Goal: Task Accomplishment & Management: Complete application form

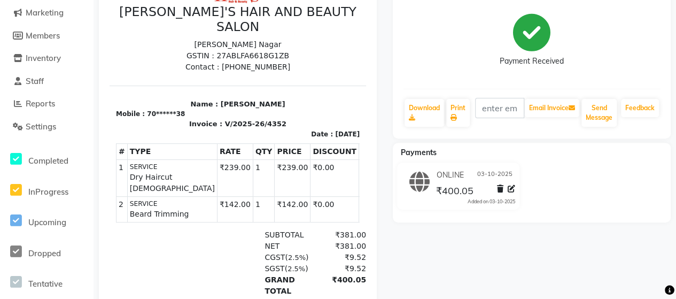
scroll to position [135, 0]
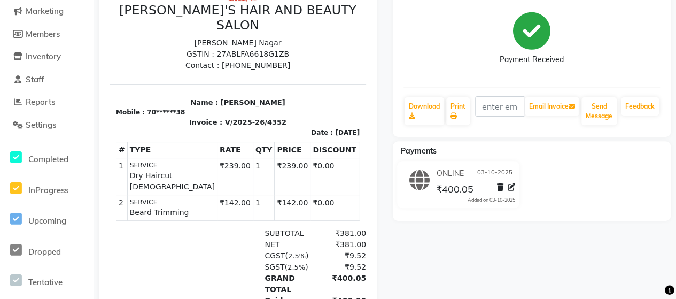
drag, startPoint x: 657, startPoint y: 234, endPoint x: 677, endPoint y: 187, distance: 51.2
click at [676, 164] on html "08047224946 Select Location × [PERSON_NAME]'s Hair And Beauty Salon, [PERSON_NA…" at bounding box center [338, 14] width 676 height 299
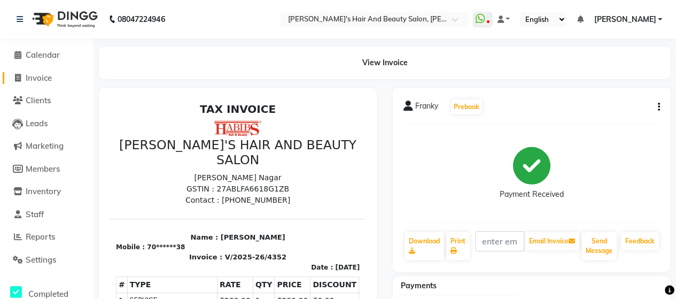
click at [30, 80] on span "Invoice" at bounding box center [39, 78] width 26 height 10
select select "6429"
select select "service"
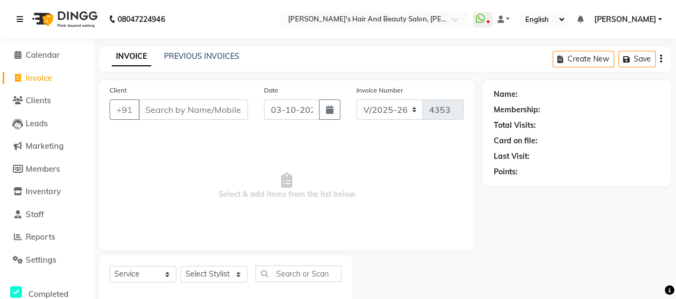
click at [17, 17] on icon at bounding box center [20, 19] width 6 height 7
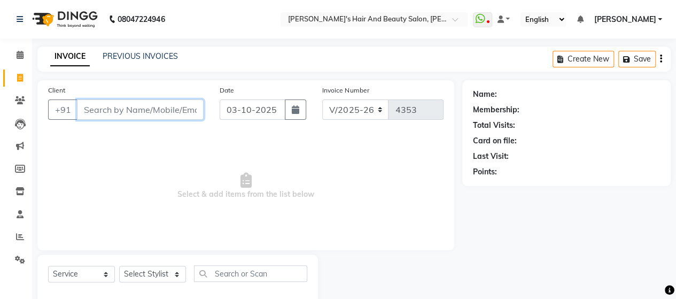
click at [115, 108] on input "Client" at bounding box center [140, 109] width 127 height 20
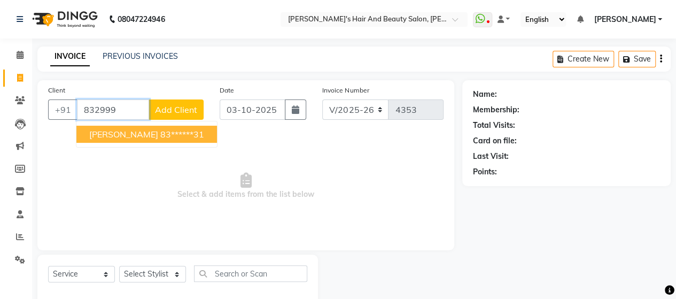
click at [160, 132] on ngb-highlight "83******31" at bounding box center [182, 134] width 44 height 11
type input "83******31"
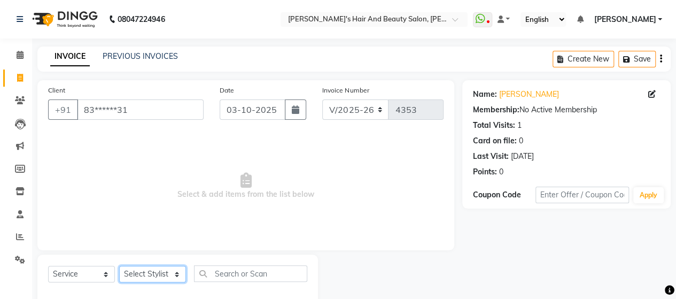
click at [145, 279] on select "Select Stylist Admin Datta Durga [PERSON_NAME] [PERSON_NAME] [PERSON_NAME] Rohit" at bounding box center [152, 274] width 67 height 17
select select "62464"
click at [119, 266] on select "Select Stylist Admin Datta Durga [PERSON_NAME] [PERSON_NAME] [PERSON_NAME] Rohit" at bounding box center [152, 274] width 67 height 17
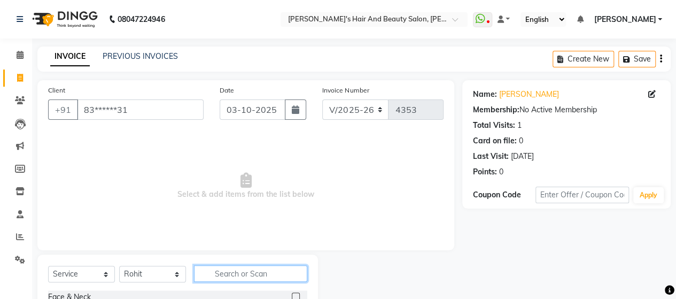
click at [263, 277] on input "text" at bounding box center [250, 273] width 113 height 17
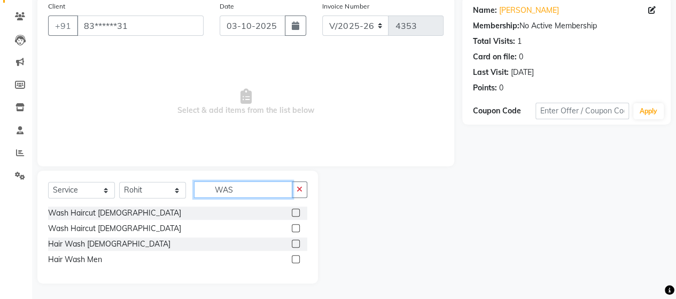
type input "WAS"
click at [299, 227] on label at bounding box center [296, 228] width 8 height 8
click at [299, 227] on input "checkbox" at bounding box center [295, 228] width 7 height 7
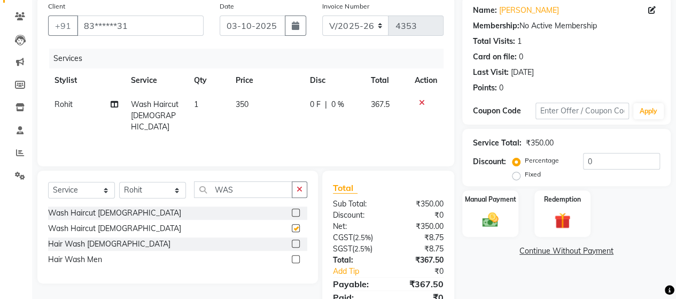
checkbox input "false"
click at [259, 117] on td "350" at bounding box center [266, 115] width 74 height 47
select select "62464"
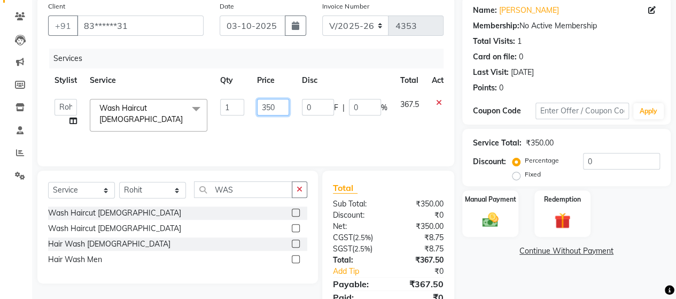
click at [279, 106] on input "350" at bounding box center [273, 107] width 32 height 17
type input "345"
click at [268, 121] on td "345" at bounding box center [273, 114] width 45 height 45
select select "62464"
click at [281, 111] on input "345" at bounding box center [273, 107] width 32 height 17
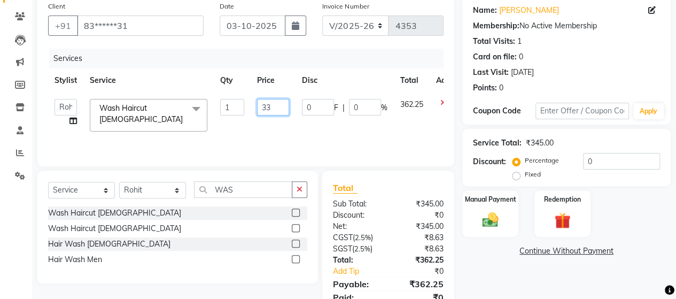
type input "335"
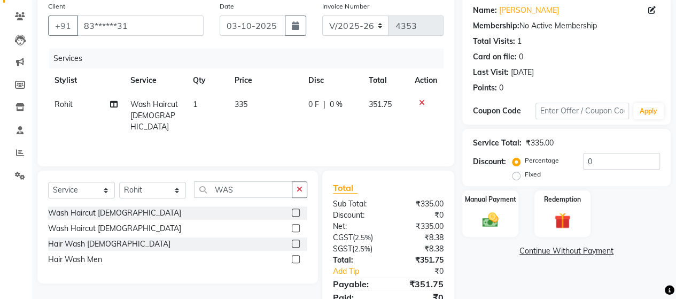
click at [280, 118] on td "335" at bounding box center [265, 115] width 74 height 47
select select "62464"
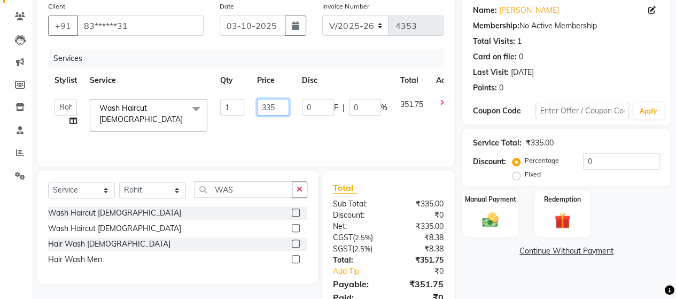
click at [280, 107] on input "335" at bounding box center [273, 107] width 32 height 17
type input "334"
click at [272, 142] on div "Services Stylist Service Qty Price Disc Total Action Admin Datta Durga [PERSON_…" at bounding box center [246, 102] width 396 height 107
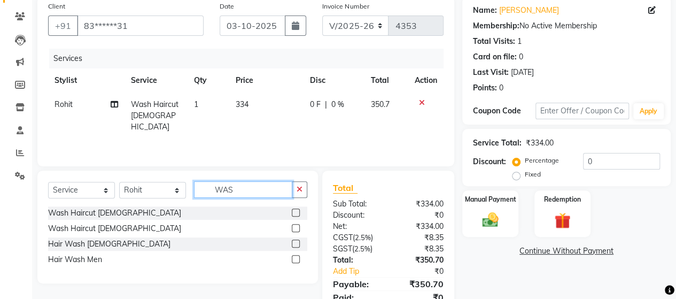
click at [250, 187] on input "WAS" at bounding box center [243, 189] width 98 height 17
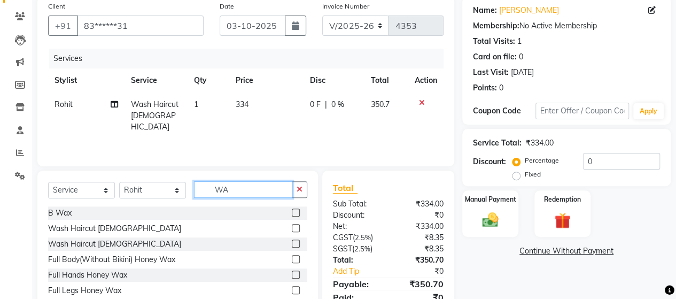
type input "W"
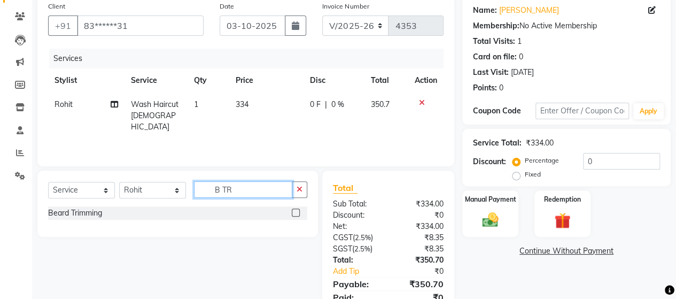
type input "B TR"
click at [297, 213] on label at bounding box center [296, 213] width 8 height 8
click at [297, 213] on input "checkbox" at bounding box center [295, 213] width 7 height 7
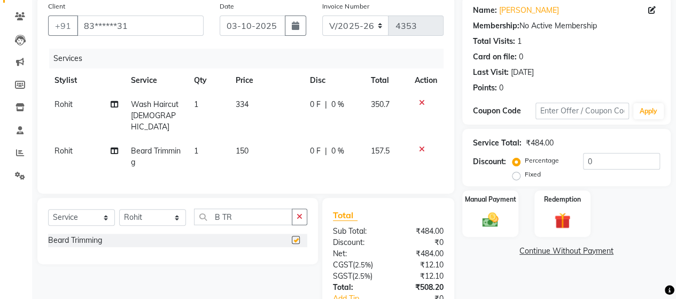
checkbox input "false"
click at [245, 146] on span "150" at bounding box center [241, 151] width 13 height 10
select select "62464"
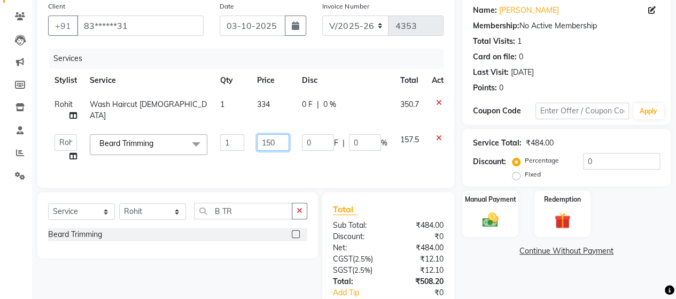
click at [280, 144] on input "150" at bounding box center [273, 142] width 32 height 17
type input "142"
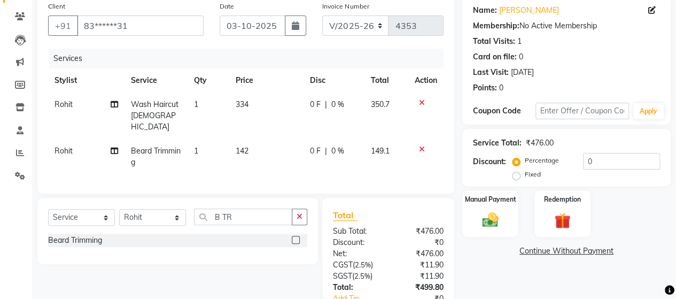
click at [309, 174] on div "Services Stylist Service Qty Price Disc Total Action Rohit Wash Haircut [DEMOGR…" at bounding box center [246, 116] width 396 height 134
click at [252, 139] on td "142" at bounding box center [266, 156] width 74 height 35
select select "62464"
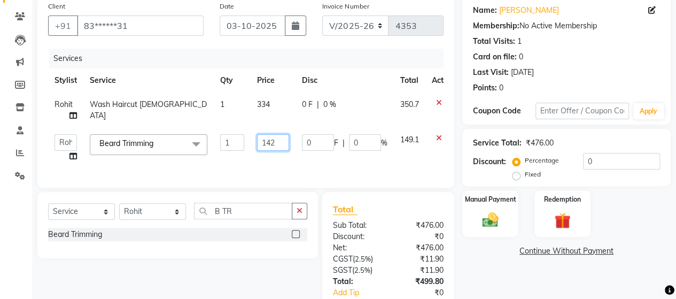
click at [278, 141] on input "142" at bounding box center [273, 142] width 32 height 17
type input "143"
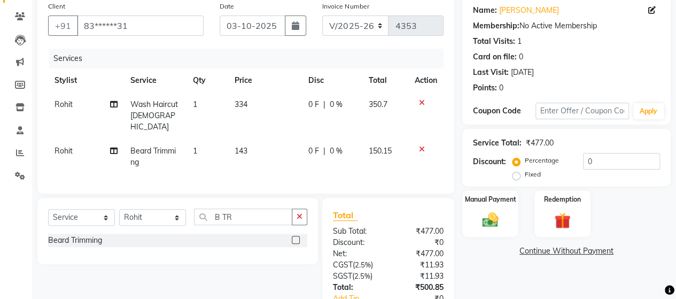
click at [269, 165] on div "Services Stylist Service Qty Price Disc Total Action Rohit Wash Haircut [DEMOGR…" at bounding box center [246, 116] width 396 height 134
click at [494, 212] on img at bounding box center [490, 219] width 27 height 19
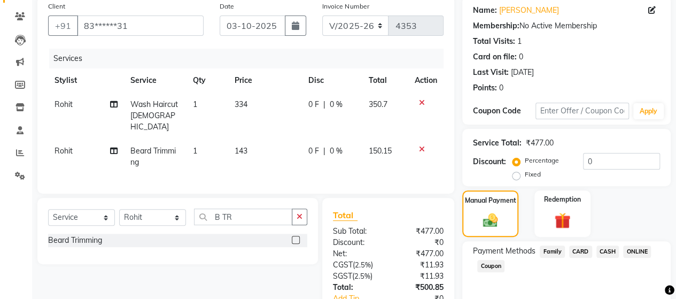
scroll to position [152, 0]
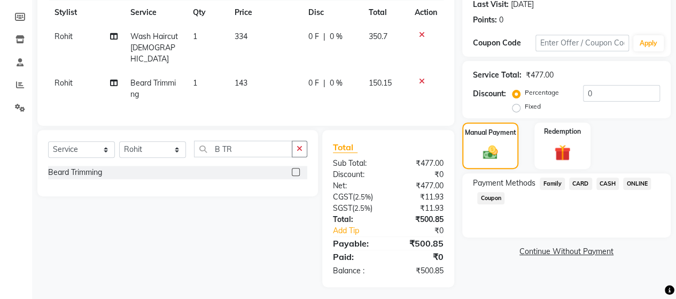
click at [640, 179] on span "ONLINE" at bounding box center [637, 183] width 28 height 12
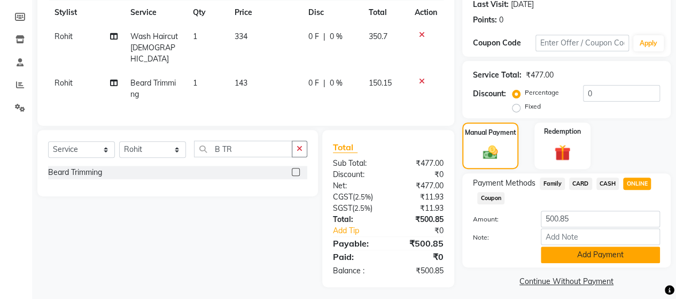
click at [597, 256] on button "Add Payment" at bounding box center [600, 254] width 119 height 17
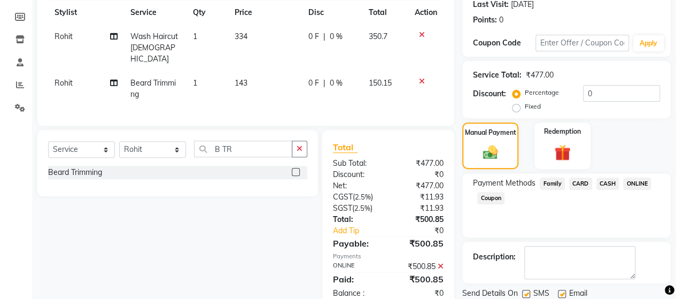
scroll to position [187, 0]
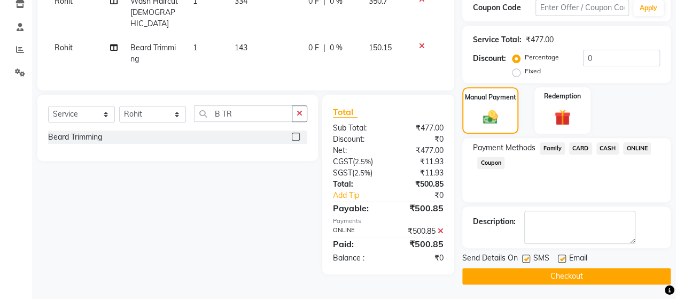
click at [586, 270] on button "Checkout" at bounding box center [566, 276] width 209 height 17
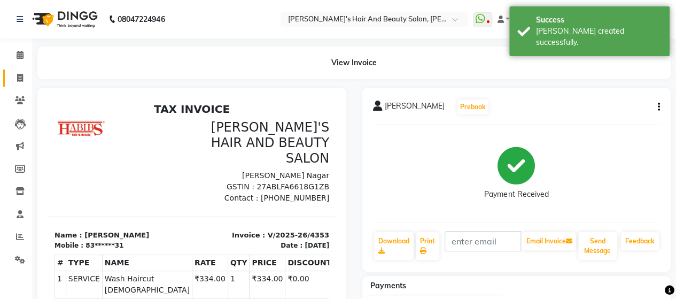
click at [21, 84] on link "Invoice" at bounding box center [16, 79] width 26 height 18
select select "6429"
select select "service"
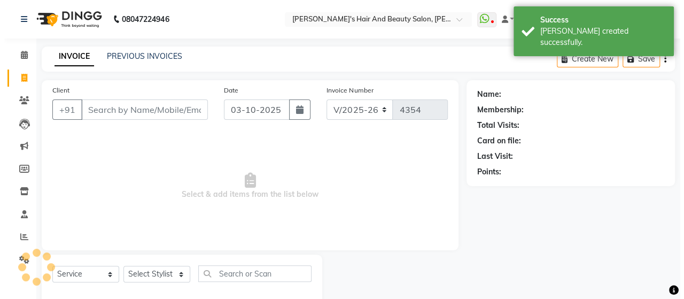
scroll to position [22, 0]
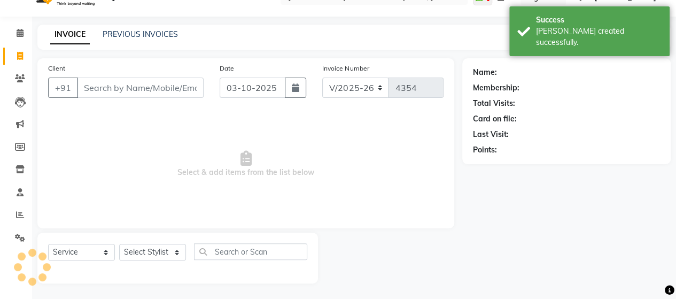
click at [115, 94] on input "Client" at bounding box center [140, 88] width 127 height 20
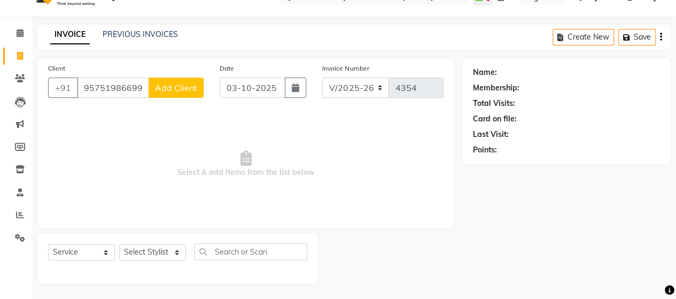
type input "95751986699"
click at [175, 86] on span "Add Client" at bounding box center [176, 87] width 42 height 11
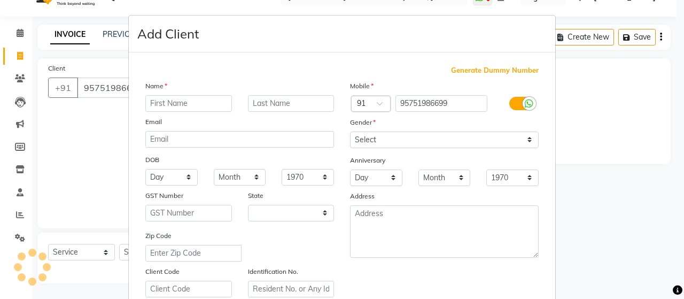
click at [166, 107] on input "text" at bounding box center [188, 103] width 87 height 17
select select "22"
type input "Atul"
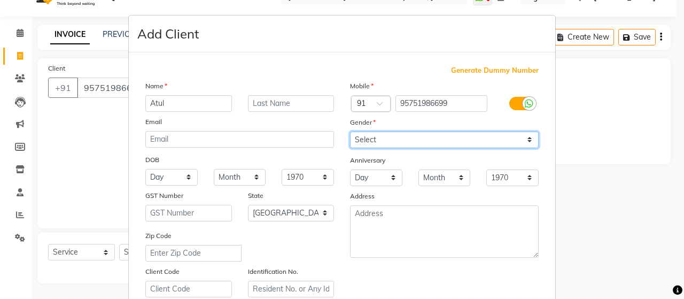
click at [386, 143] on select "Select [DEMOGRAPHIC_DATA] [DEMOGRAPHIC_DATA] Other Prefer Not To Say" at bounding box center [444, 140] width 189 height 17
select select "[DEMOGRAPHIC_DATA]"
click at [350, 132] on select "Select [DEMOGRAPHIC_DATA] [DEMOGRAPHIC_DATA] Other Prefer Not To Say" at bounding box center [444, 140] width 189 height 17
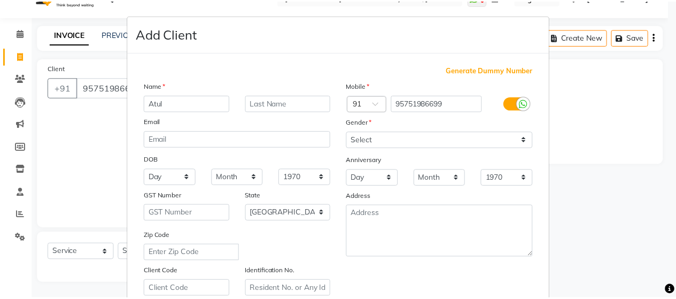
scroll to position [192, 0]
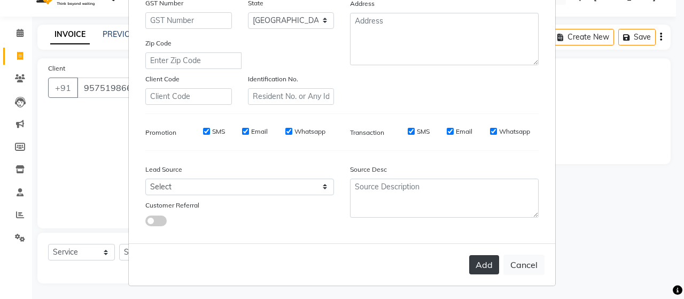
click at [478, 263] on button "Add" at bounding box center [484, 264] width 30 height 19
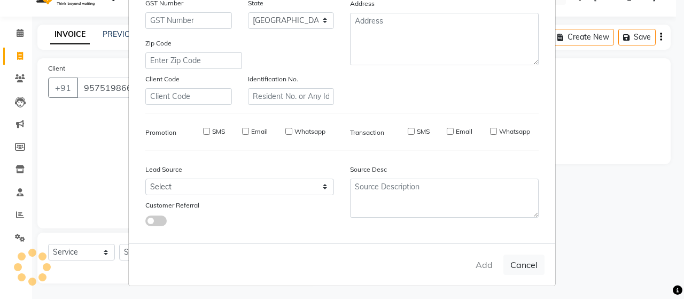
type input "95*******99"
select select
select select "null"
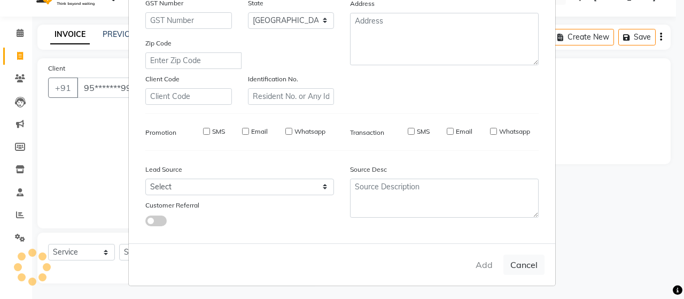
select select
checkbox input "false"
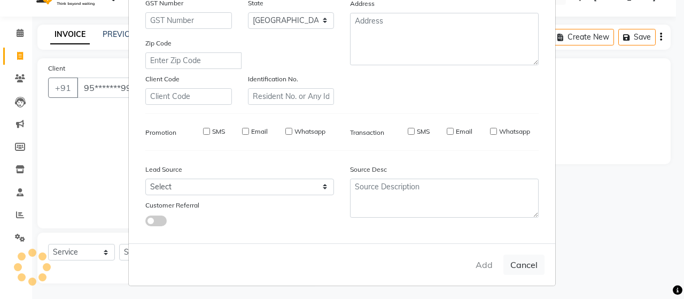
checkbox input "false"
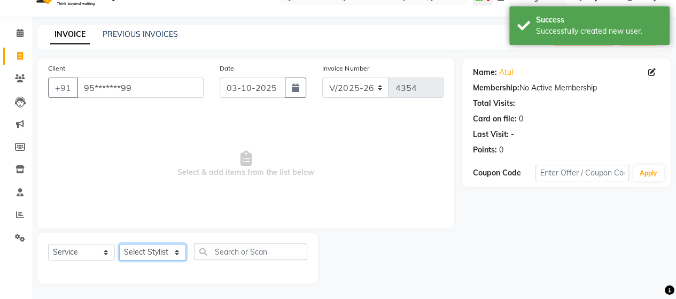
click at [157, 254] on select "Select Stylist Admin Datta Durga [PERSON_NAME] [PERSON_NAME] [PERSON_NAME] Rohit" at bounding box center [152, 252] width 67 height 17
select select "48826"
click at [119, 244] on select "Select Stylist Admin Datta Durga [PERSON_NAME] [PERSON_NAME] [PERSON_NAME] Rohit" at bounding box center [152, 252] width 67 height 17
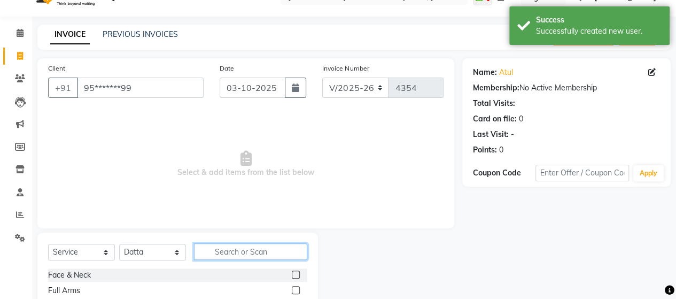
click at [236, 257] on input "text" at bounding box center [250, 251] width 113 height 17
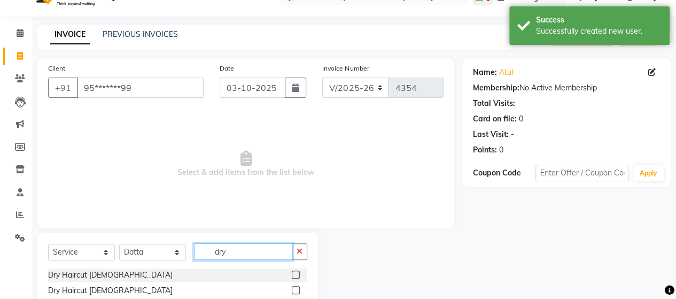
type input "dry"
click at [296, 274] on label at bounding box center [296, 275] width 8 height 8
click at [296, 274] on input "checkbox" at bounding box center [295, 275] width 7 height 7
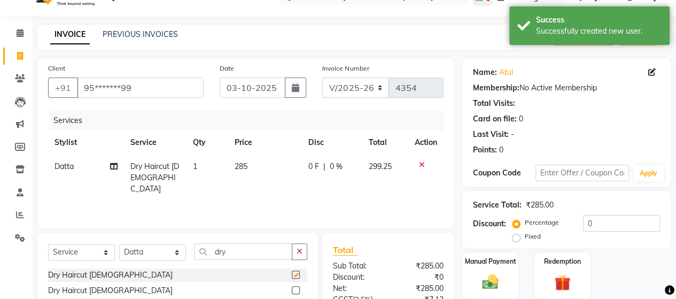
checkbox input "false"
click at [250, 162] on td "285" at bounding box center [265, 178] width 74 height 47
select select "48826"
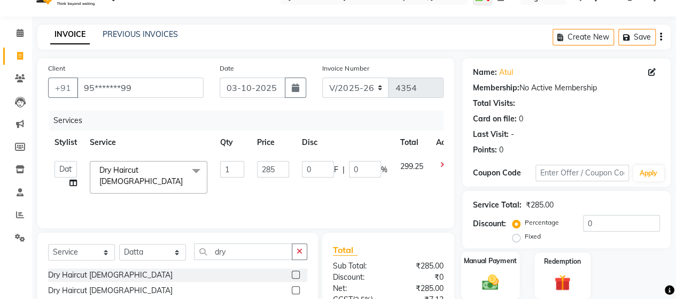
click at [482, 265] on div "Manual Payment" at bounding box center [490, 275] width 58 height 49
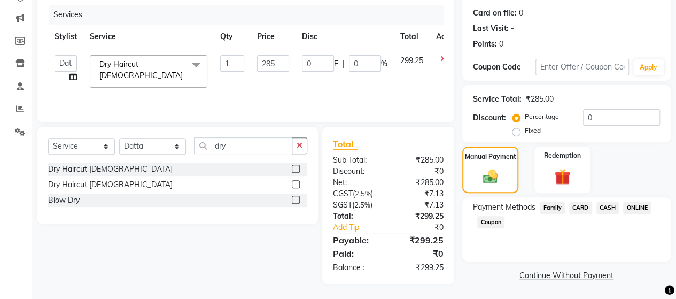
click at [637, 209] on span "ONLINE" at bounding box center [637, 208] width 28 height 12
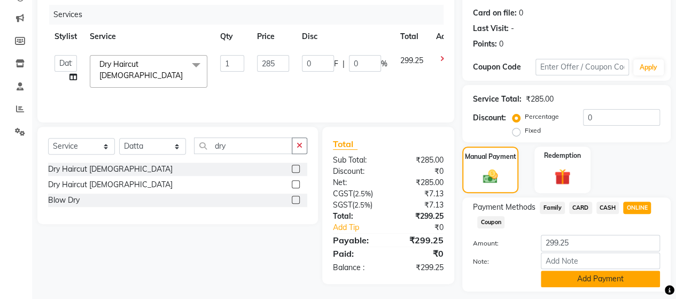
click at [612, 280] on button "Add Payment" at bounding box center [600, 279] width 119 height 17
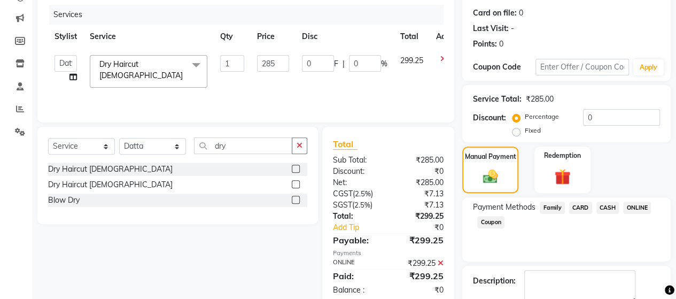
scroll to position [187, 0]
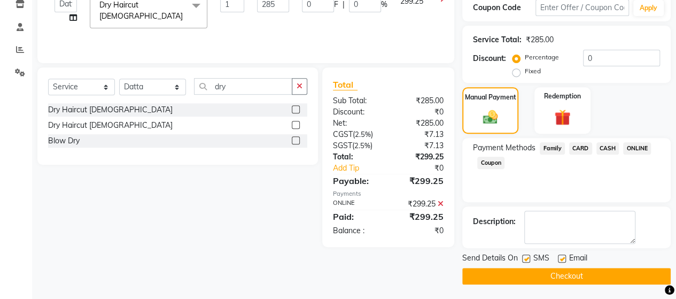
click at [594, 274] on button "Checkout" at bounding box center [566, 276] width 209 height 17
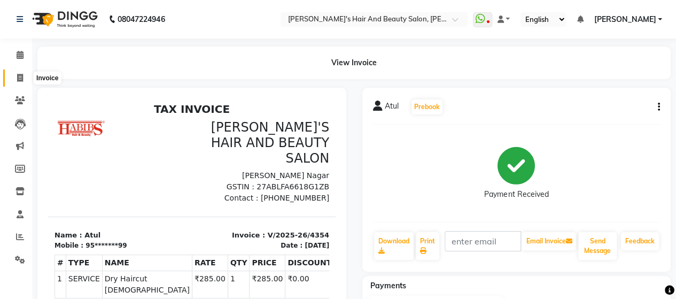
click at [20, 74] on icon at bounding box center [20, 78] width 6 height 8
select select "service"
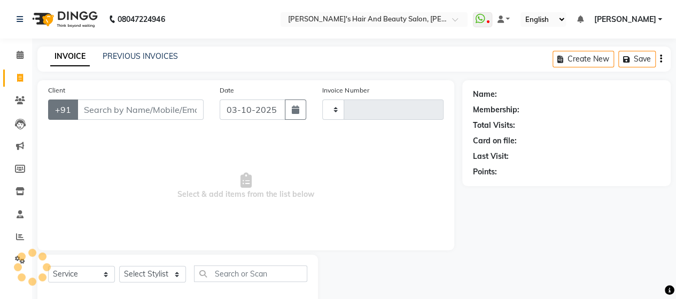
type input "4355"
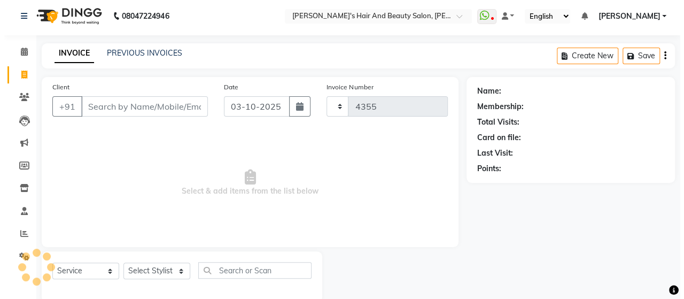
scroll to position [22, 0]
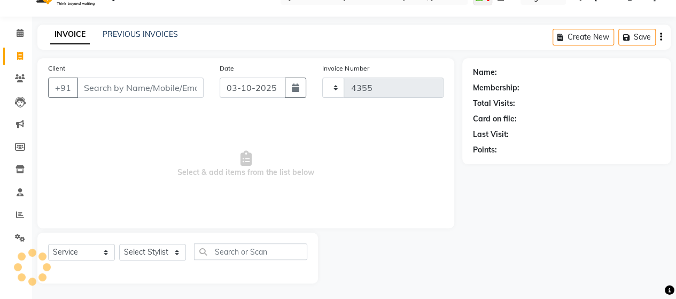
select select "6429"
click at [84, 88] on input "Client" at bounding box center [140, 88] width 127 height 20
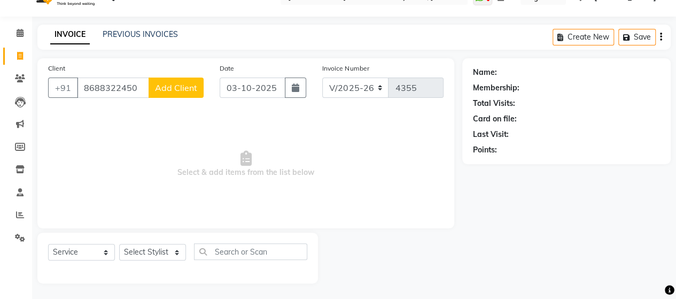
type input "8688322450"
click at [181, 79] on button "Add Client" at bounding box center [176, 88] width 55 height 20
select select "22"
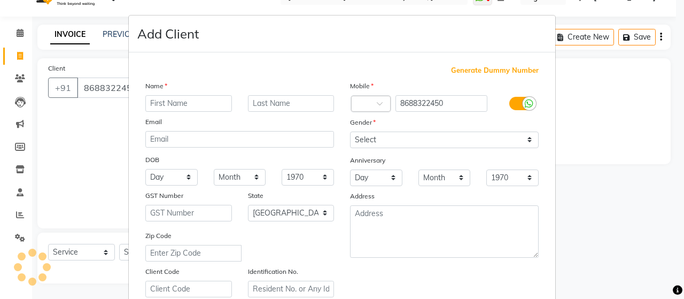
click at [182, 99] on input "text" at bounding box center [188, 103] width 87 height 17
type input "[PERSON_NAME]"
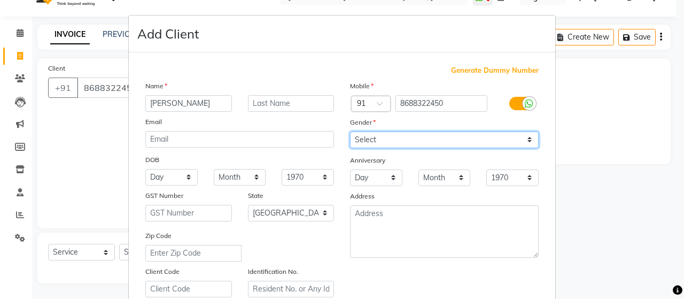
click at [366, 142] on select "Select [DEMOGRAPHIC_DATA] [DEMOGRAPHIC_DATA] Other Prefer Not To Say" at bounding box center [444, 140] width 189 height 17
select select "[DEMOGRAPHIC_DATA]"
click at [350, 132] on select "Select [DEMOGRAPHIC_DATA] [DEMOGRAPHIC_DATA] Other Prefer Not To Say" at bounding box center [444, 140] width 189 height 17
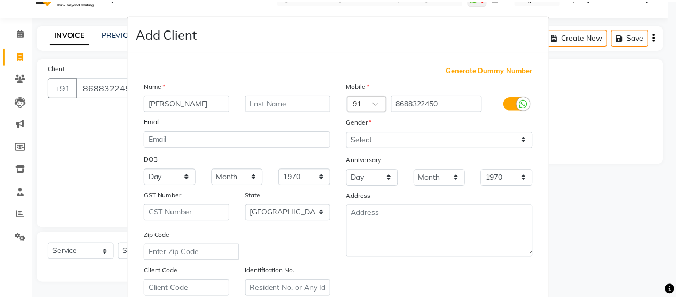
scroll to position [192, 0]
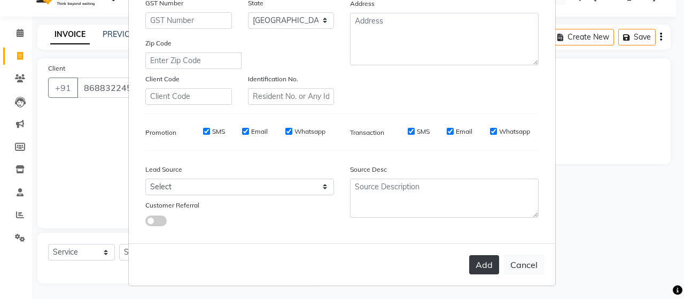
click at [475, 256] on button "Add" at bounding box center [484, 264] width 30 height 19
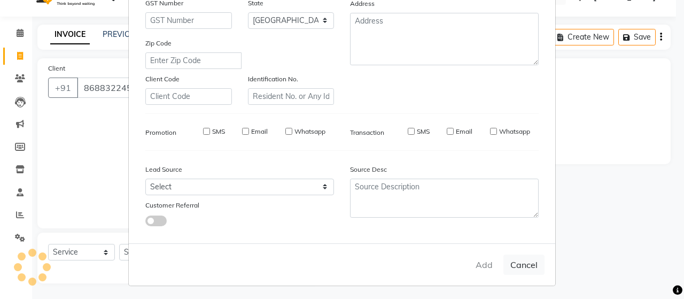
type input "86******50"
select select
select select "null"
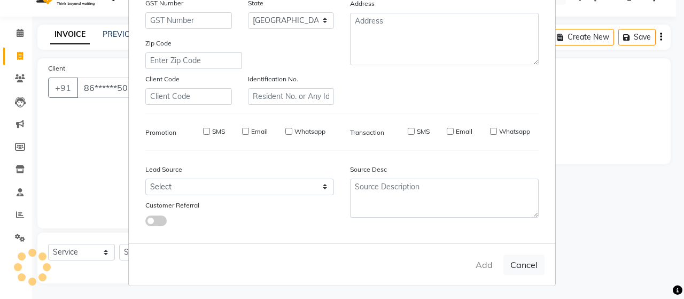
select select
checkbox input "false"
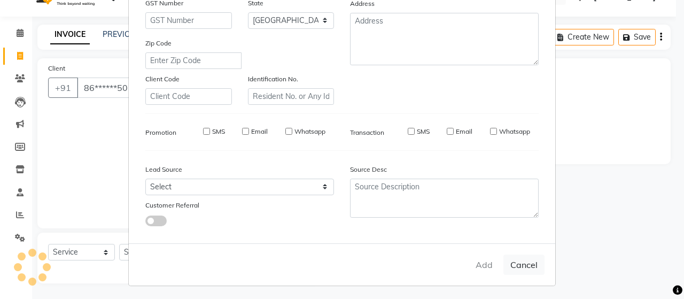
checkbox input "false"
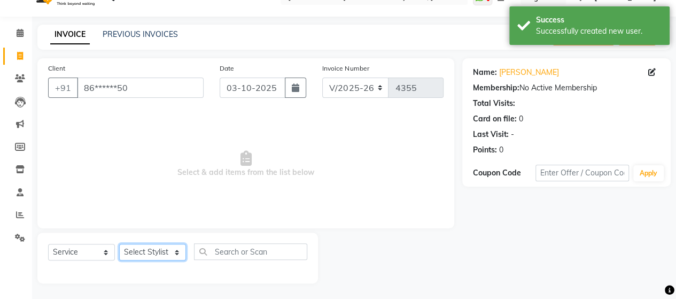
click at [172, 250] on select "Select Stylist Admin Datta Durga [PERSON_NAME] [PERSON_NAME] [PERSON_NAME] Rohit" at bounding box center [152, 252] width 67 height 17
select select "58673"
click at [119, 244] on select "Select Stylist Admin Datta Durga [PERSON_NAME] [PERSON_NAME] [PERSON_NAME] Rohit" at bounding box center [152, 252] width 67 height 17
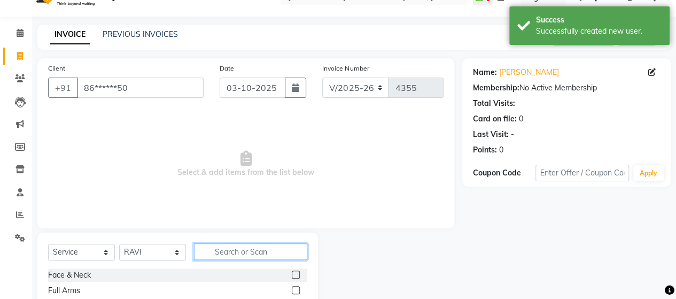
click at [235, 254] on input "text" at bounding box center [250, 251] width 113 height 17
type input "b tr"
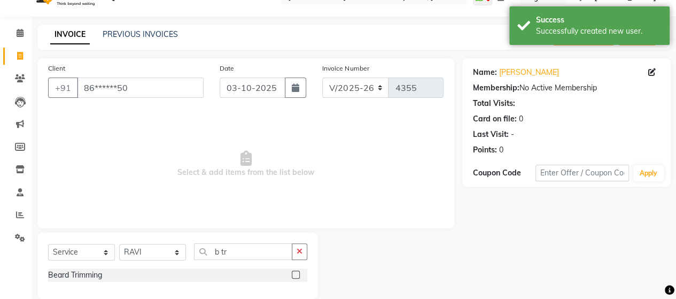
click at [297, 273] on label at bounding box center [296, 275] width 8 height 8
click at [297, 273] on input "checkbox" at bounding box center [295, 275] width 7 height 7
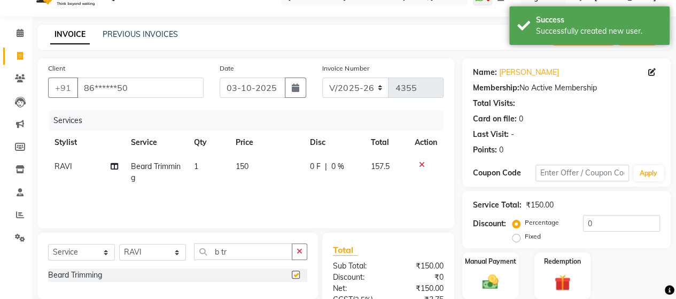
checkbox input "false"
click at [238, 165] on span "150" at bounding box center [241, 166] width 13 height 10
select select "58673"
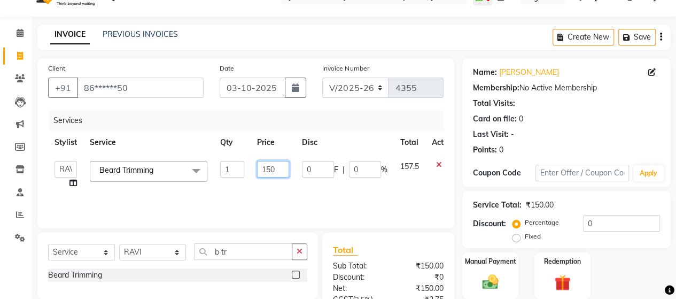
click at [272, 169] on input "150" at bounding box center [273, 169] width 32 height 17
click at [278, 166] on input "150" at bounding box center [273, 169] width 32 height 17
type input "142"
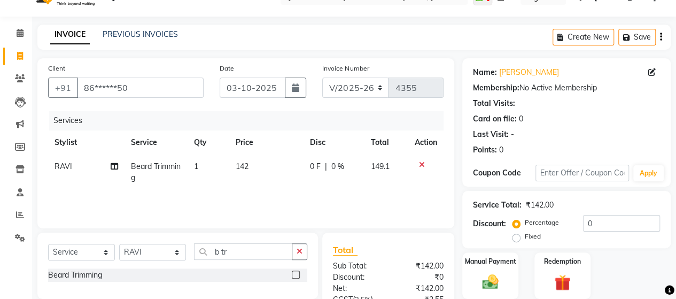
click at [260, 192] on div "Services Stylist Service Qty Price Disc Total Action [PERSON_NAME] Trimming 1 1…" at bounding box center [246, 164] width 396 height 107
click at [228, 254] on input "b tr" at bounding box center [243, 251] width 98 height 17
type input "b"
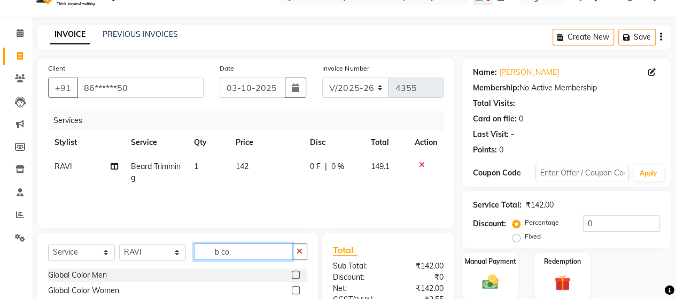
scroll to position [128, 0]
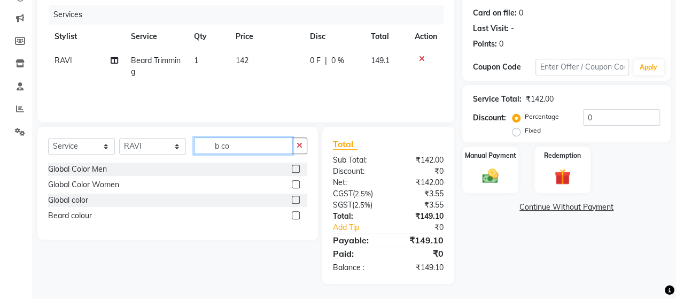
type input "b co"
click at [295, 219] on div at bounding box center [295, 216] width 7 height 11
click at [295, 215] on label at bounding box center [296, 215] width 8 height 8
click at [295, 215] on input "checkbox" at bounding box center [295, 215] width 7 height 7
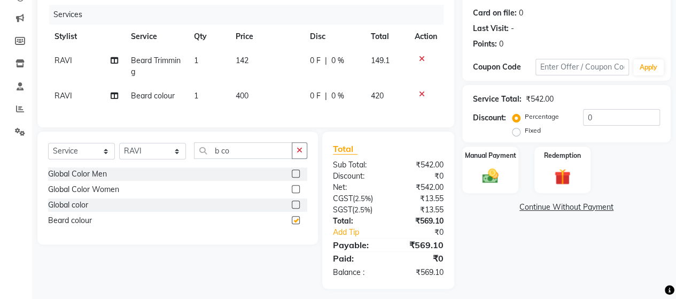
checkbox input "false"
click at [234, 81] on td "142" at bounding box center [266, 66] width 74 height 35
select select "58673"
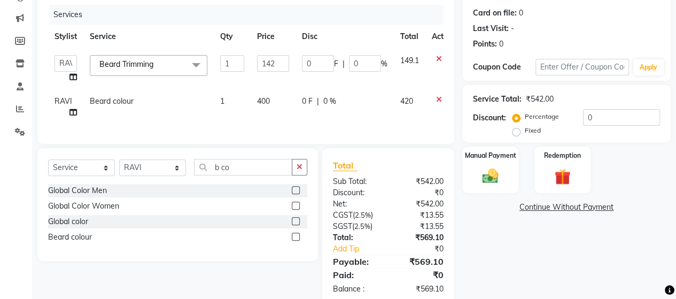
click at [272, 97] on td "400" at bounding box center [273, 106] width 45 height 35
select select "58673"
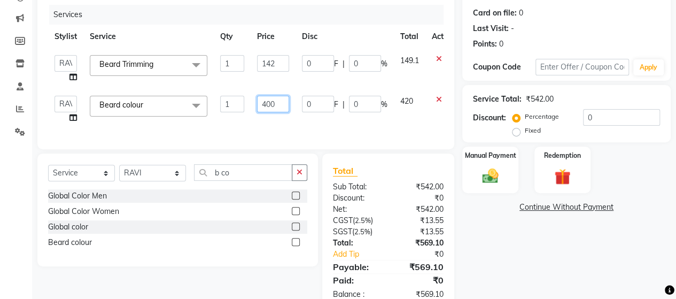
click at [279, 102] on input "400" at bounding box center [273, 104] width 32 height 17
type input "4"
type input "295"
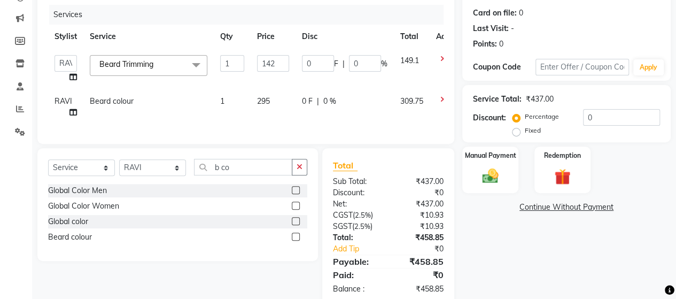
click at [280, 128] on div "Services Stylist Service Qty Price Disc Total Action Admin Datta Durga [PERSON_…" at bounding box center [246, 69] width 396 height 128
click at [271, 93] on td "295" at bounding box center [273, 106] width 45 height 35
select select "58673"
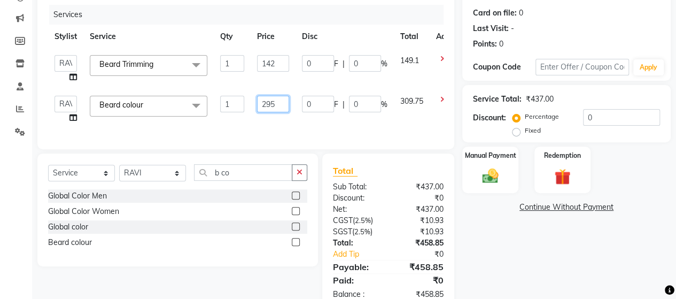
click at [283, 101] on input "295" at bounding box center [273, 104] width 32 height 17
type input "290"
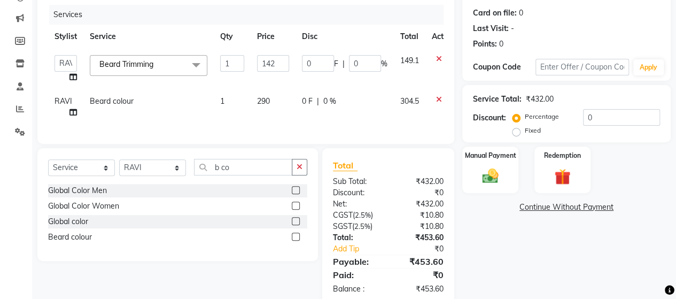
click at [288, 128] on div "Services Stylist Service Qty Price Disc Total Action Admin Datta Durga [PERSON_…" at bounding box center [246, 69] width 396 height 128
click at [280, 118] on td "290" at bounding box center [273, 106] width 45 height 35
select select "58673"
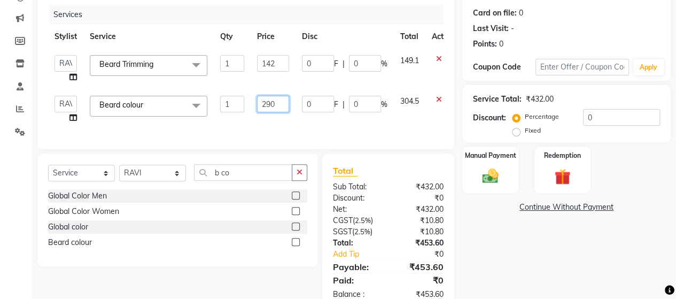
click at [278, 105] on input "290" at bounding box center [273, 104] width 32 height 17
type input "288"
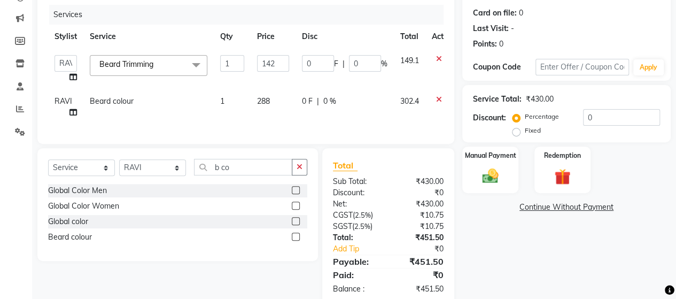
click at [279, 122] on td "288" at bounding box center [273, 106] width 45 height 35
select select "58673"
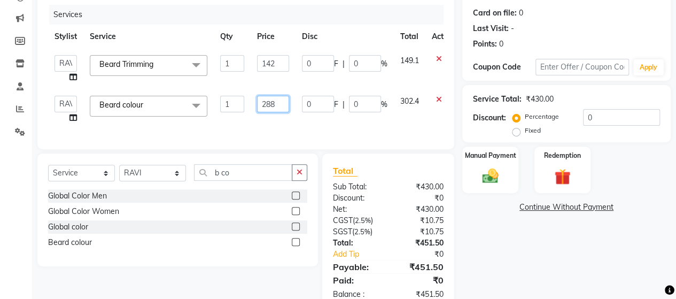
click at [277, 107] on input "288" at bounding box center [273, 104] width 32 height 17
click at [277, 107] on input "28" at bounding box center [273, 104] width 32 height 17
type input "286"
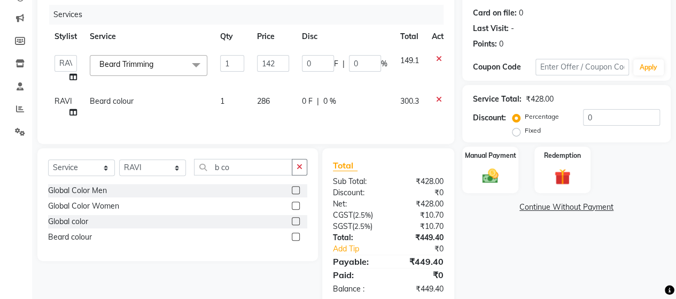
click at [273, 129] on div "Services Stylist Service Qty Price Disc Total Action Admin Datta Durga [PERSON_…" at bounding box center [246, 69] width 396 height 128
click at [280, 51] on td "142" at bounding box center [273, 69] width 45 height 41
click at [496, 157] on label "Manual Payment" at bounding box center [490, 155] width 53 height 10
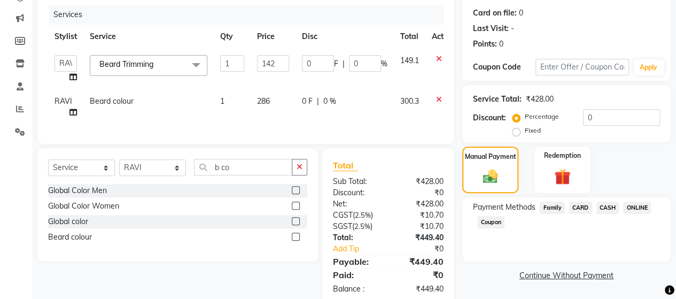
click at [634, 205] on span "ONLINE" at bounding box center [637, 208] width 28 height 12
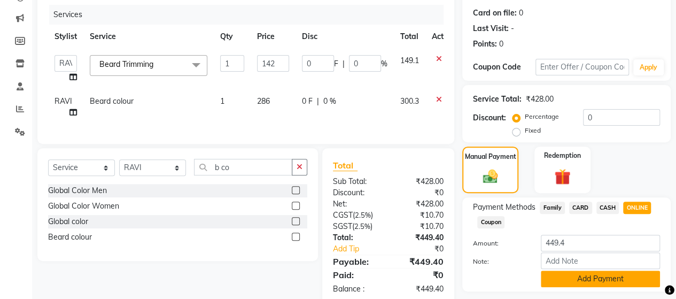
click at [630, 275] on button "Add Payment" at bounding box center [600, 279] width 119 height 17
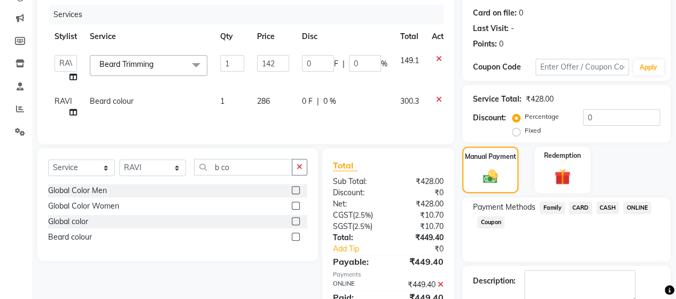
scroll to position [187, 0]
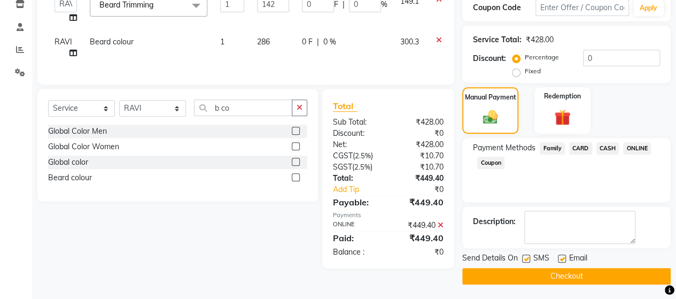
click at [622, 273] on button "Checkout" at bounding box center [566, 276] width 209 height 17
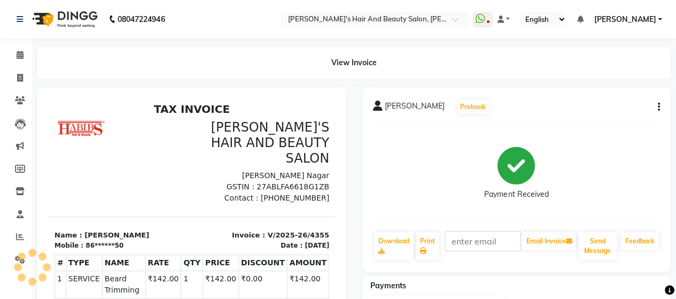
scroll to position [174, 0]
